Goal: Information Seeking & Learning: Learn about a topic

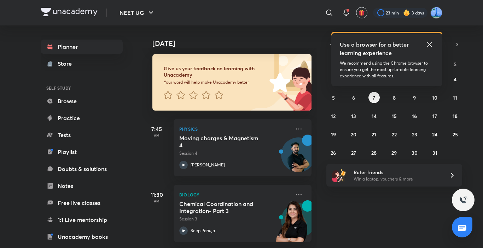
scroll to position [39, 0]
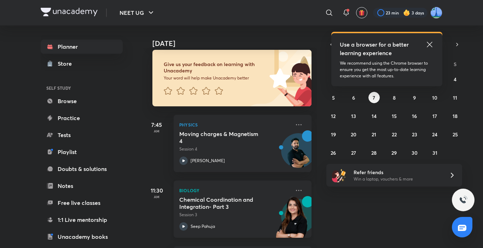
click at [222, 207] on h5 "Chemical Coordination and Integration- Part 3" at bounding box center [223, 203] width 88 height 14
